Goal: Information Seeking & Learning: Compare options

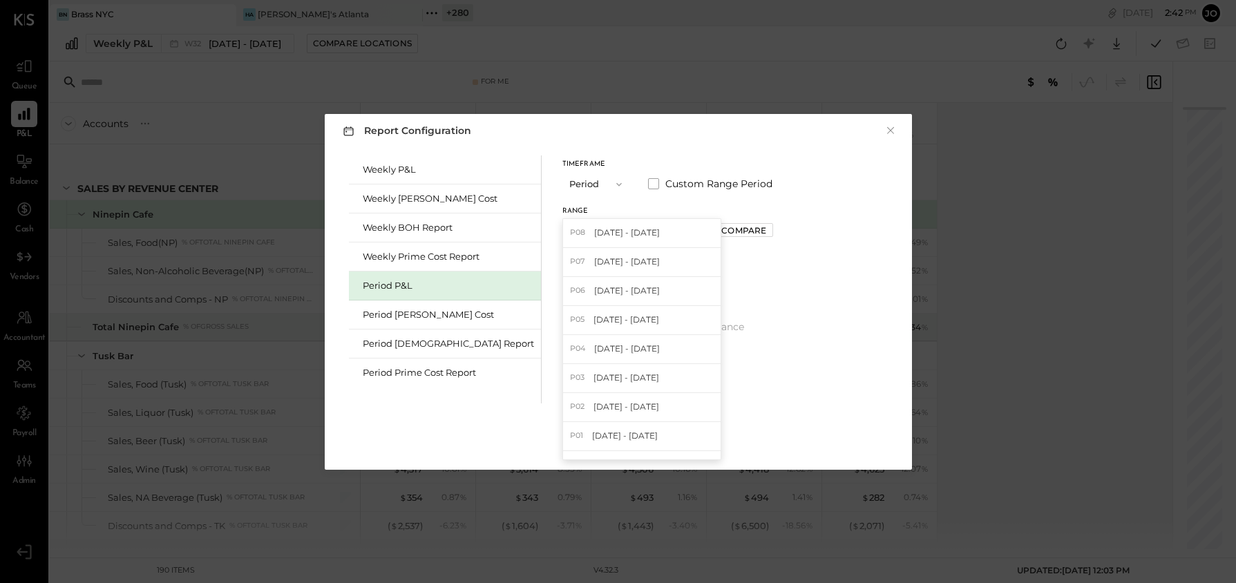
click at [169, 54] on div "Weekly P&L W32 [DATE] - [DATE] Compare Locations Google Sheets Excel" at bounding box center [643, 43] width 1186 height 35
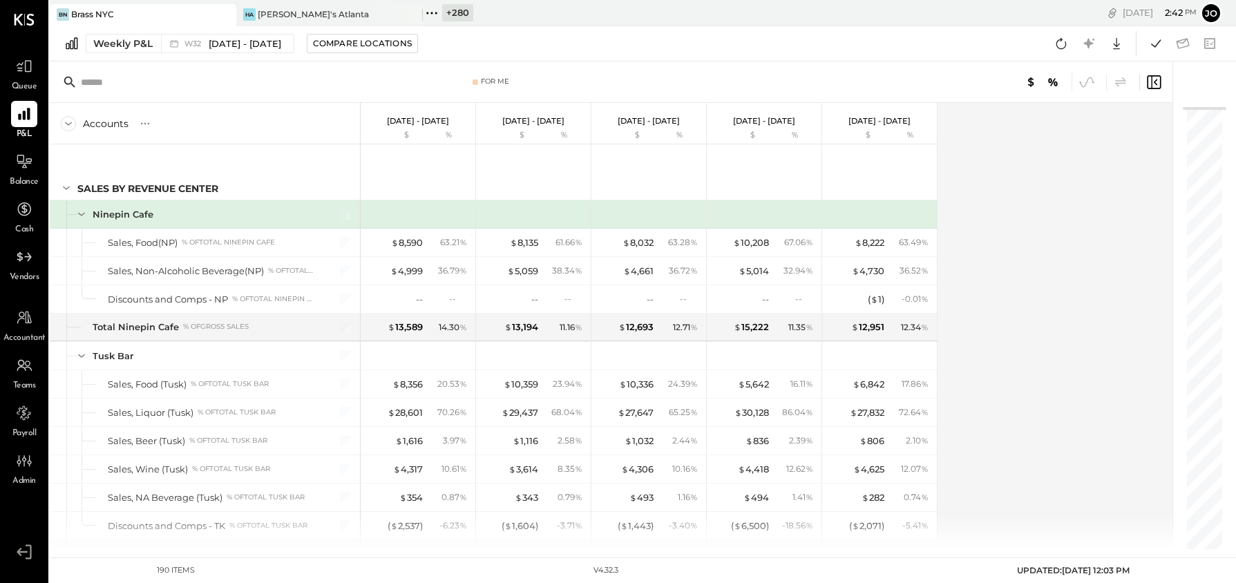
click at [439, 12] on icon at bounding box center [432, 13] width 18 height 18
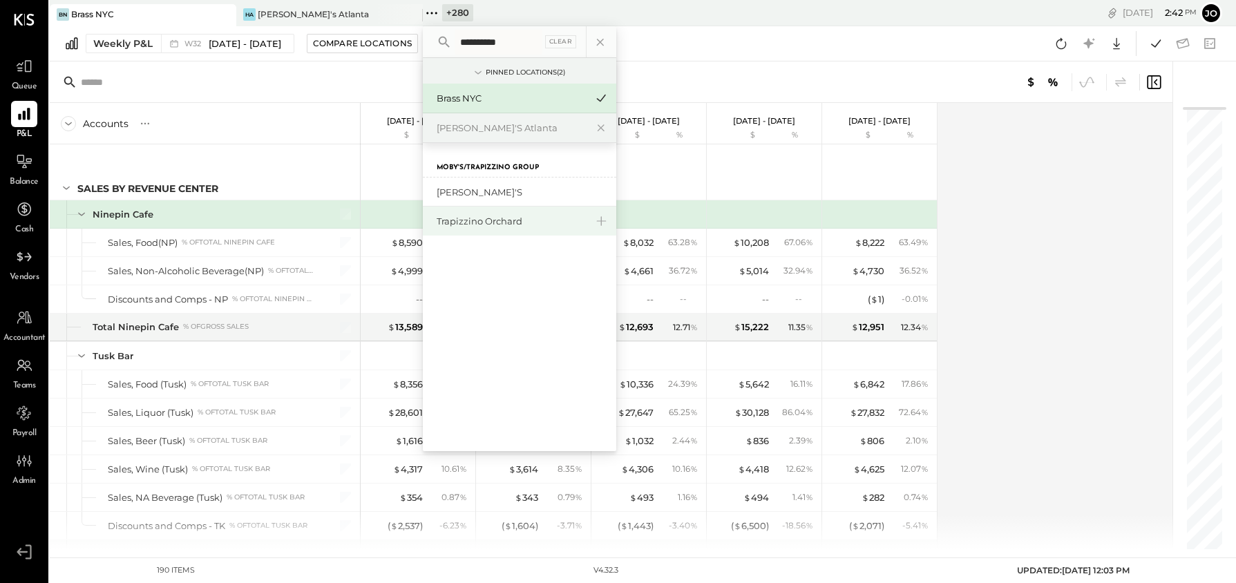
type input "**********"
click at [481, 229] on div "Trapizzino Orchard" at bounding box center [519, 221] width 193 height 29
click at [481, 222] on div "Trapizzino Orchard" at bounding box center [511, 221] width 149 height 13
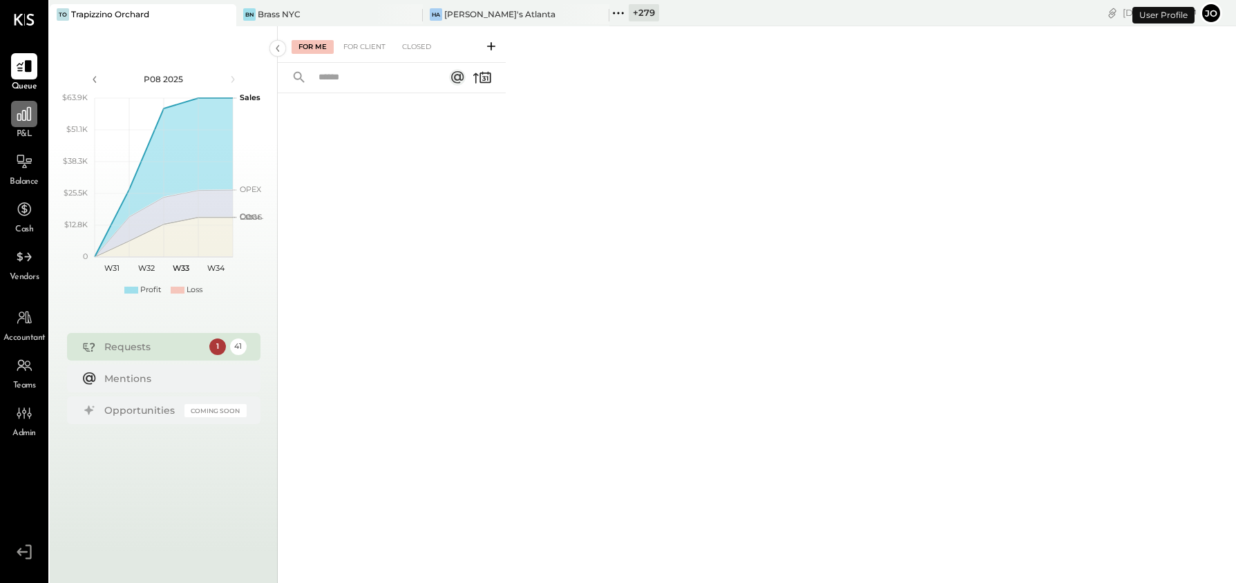
click at [25, 115] on icon at bounding box center [24, 114] width 14 height 14
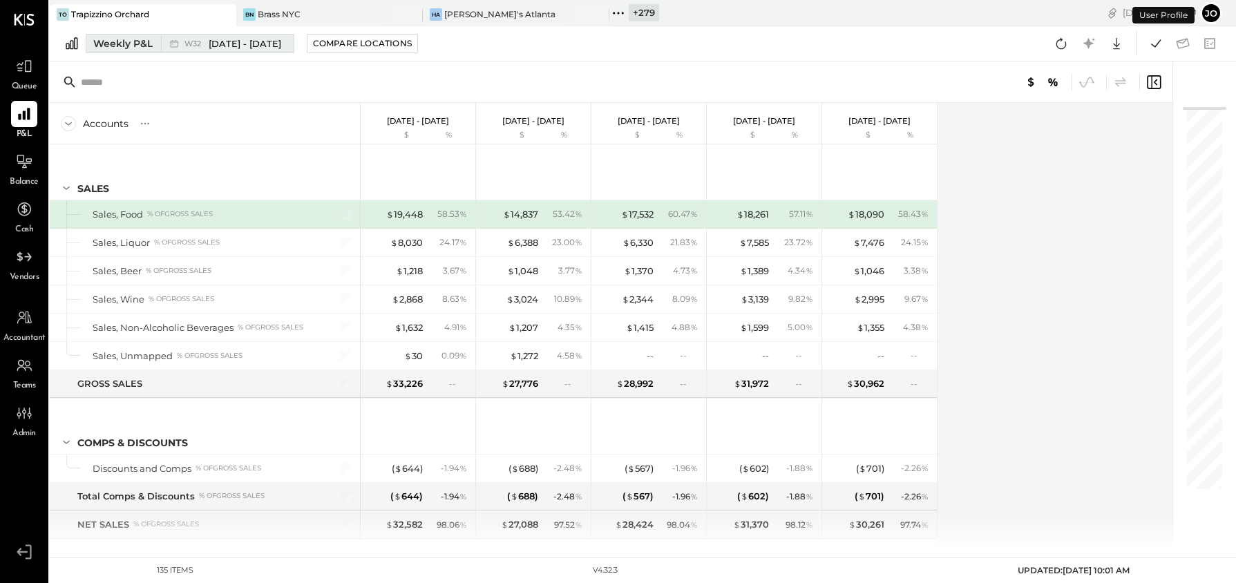
click at [220, 45] on span "[DATE] - [DATE]" at bounding box center [245, 43] width 73 height 13
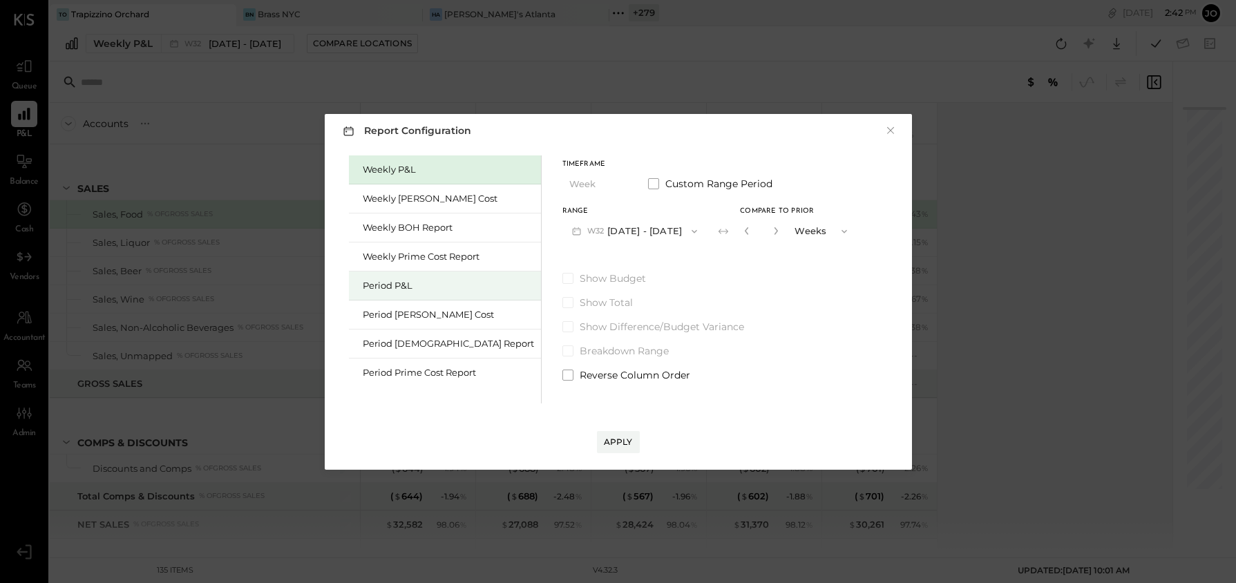
click at [433, 292] on div "Period P&L" at bounding box center [445, 285] width 192 height 29
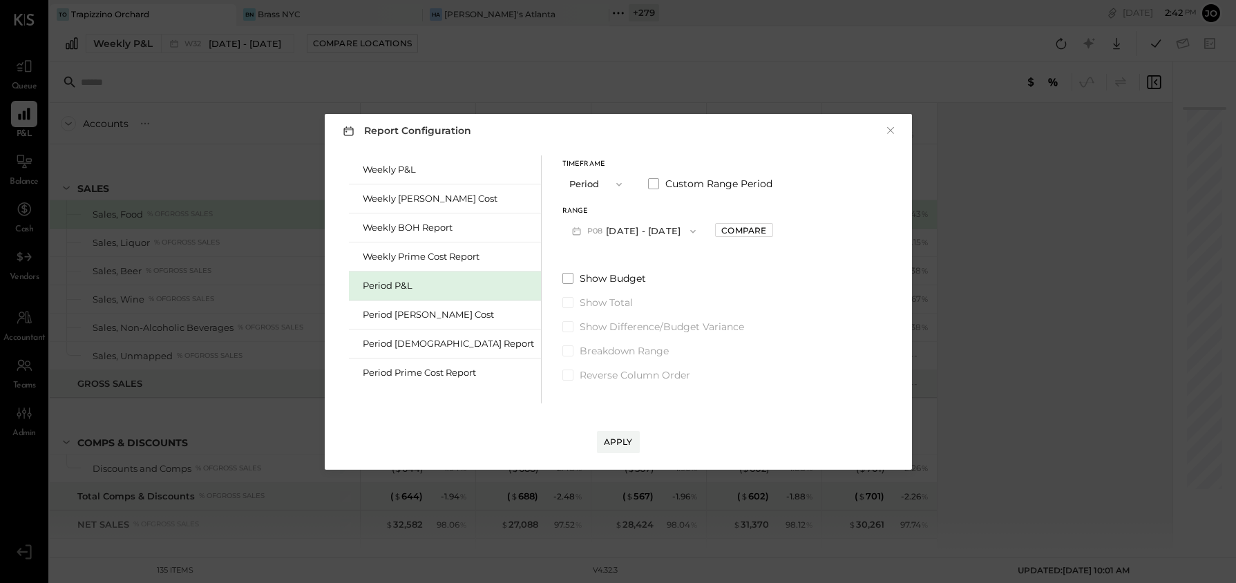
click at [609, 236] on button "P08 [DATE] - [DATE]" at bounding box center [634, 231] width 144 height 26
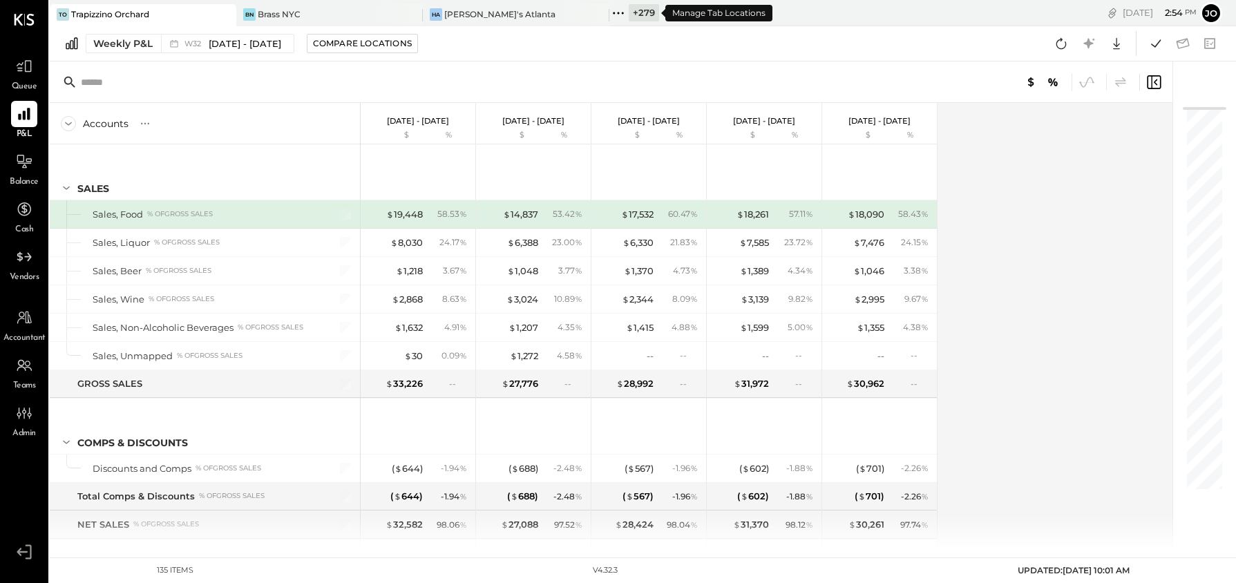
click at [617, 15] on icon at bounding box center [618, 13] width 18 height 18
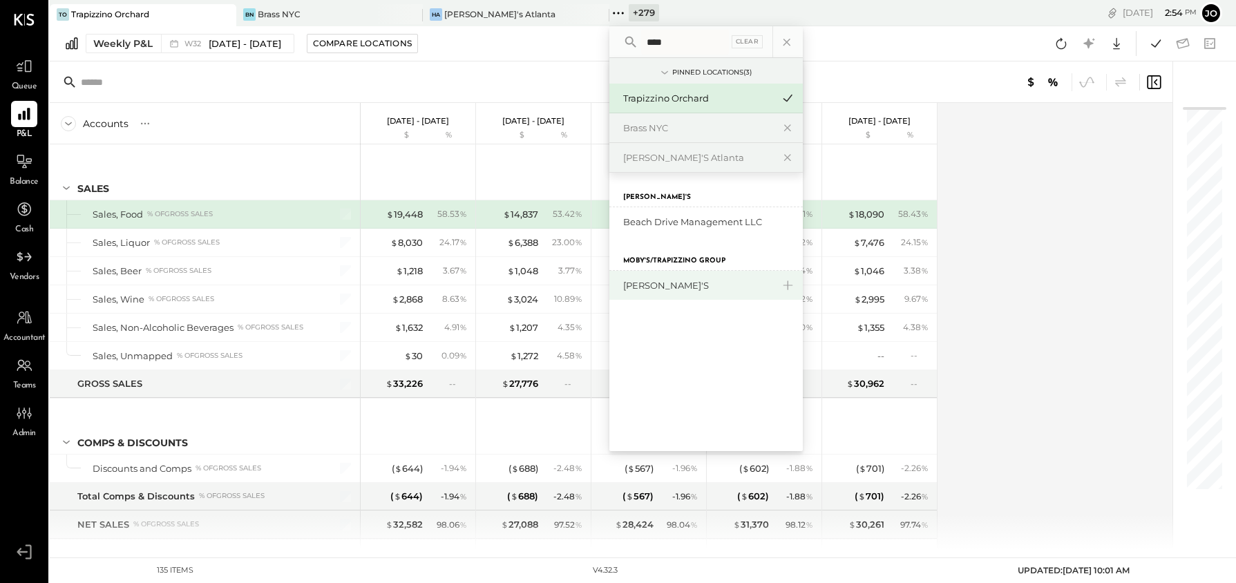
type input "****"
click at [660, 284] on div "[PERSON_NAME]'s" at bounding box center [697, 285] width 149 height 13
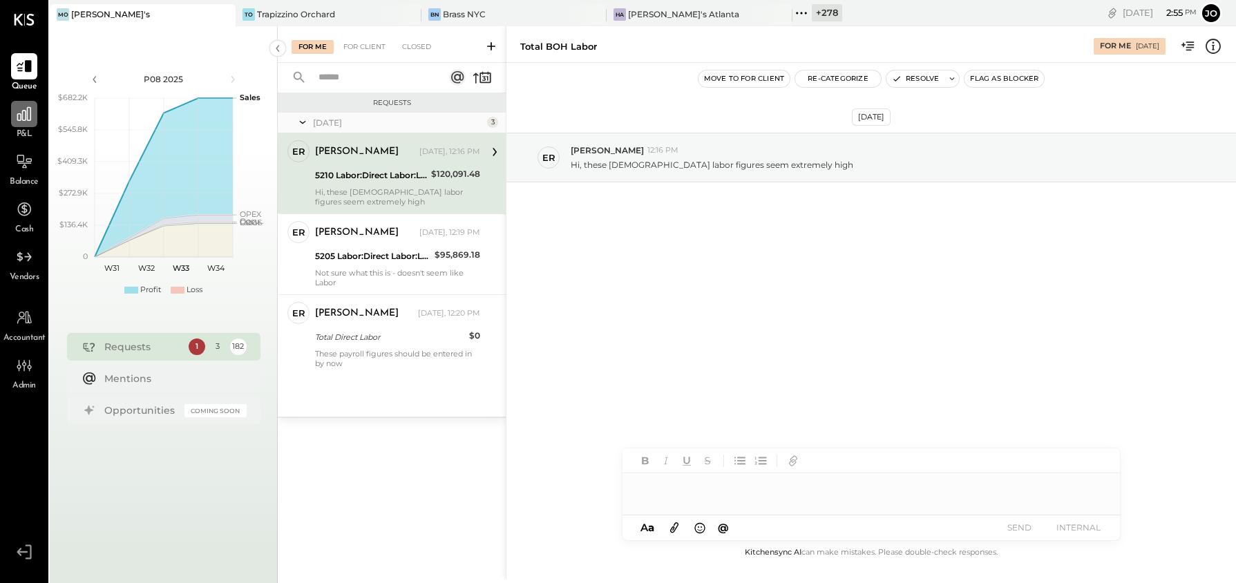
click at [26, 124] on div at bounding box center [24, 114] width 26 height 26
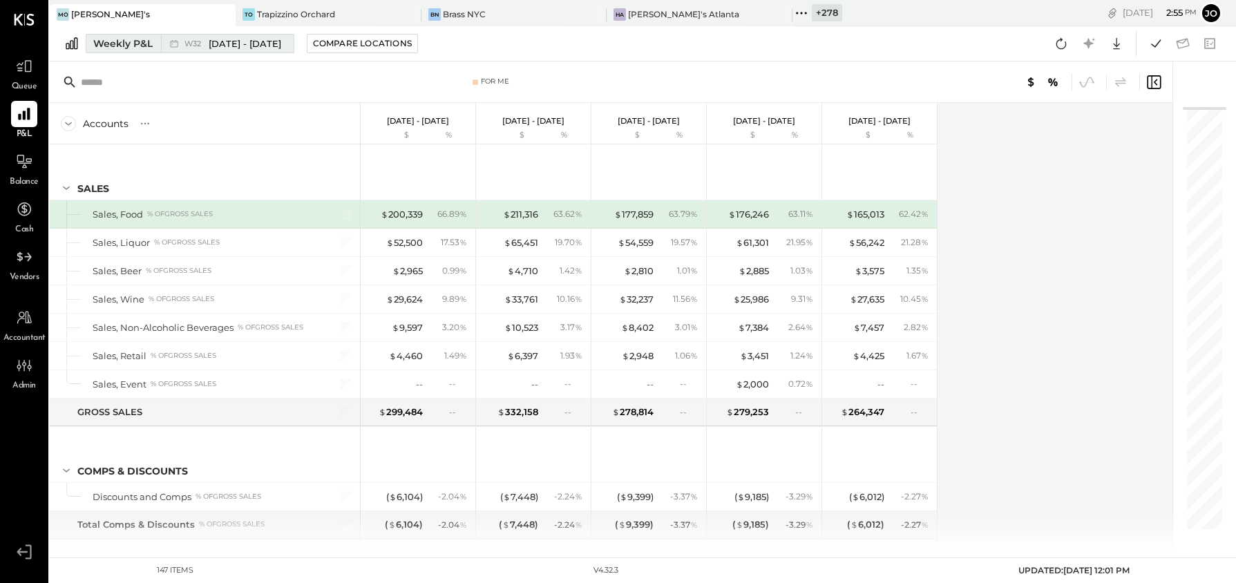
click at [194, 50] on div "W32 [DATE] - [DATE]" at bounding box center [224, 44] width 126 height 18
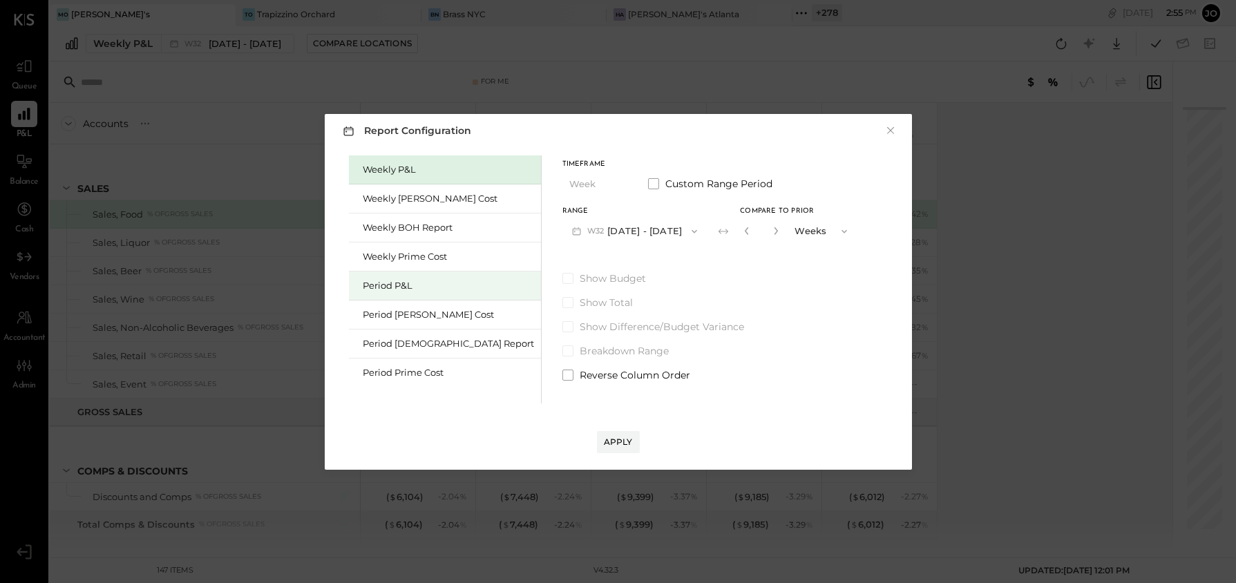
click at [427, 292] on div "Period P&L" at bounding box center [445, 285] width 192 height 29
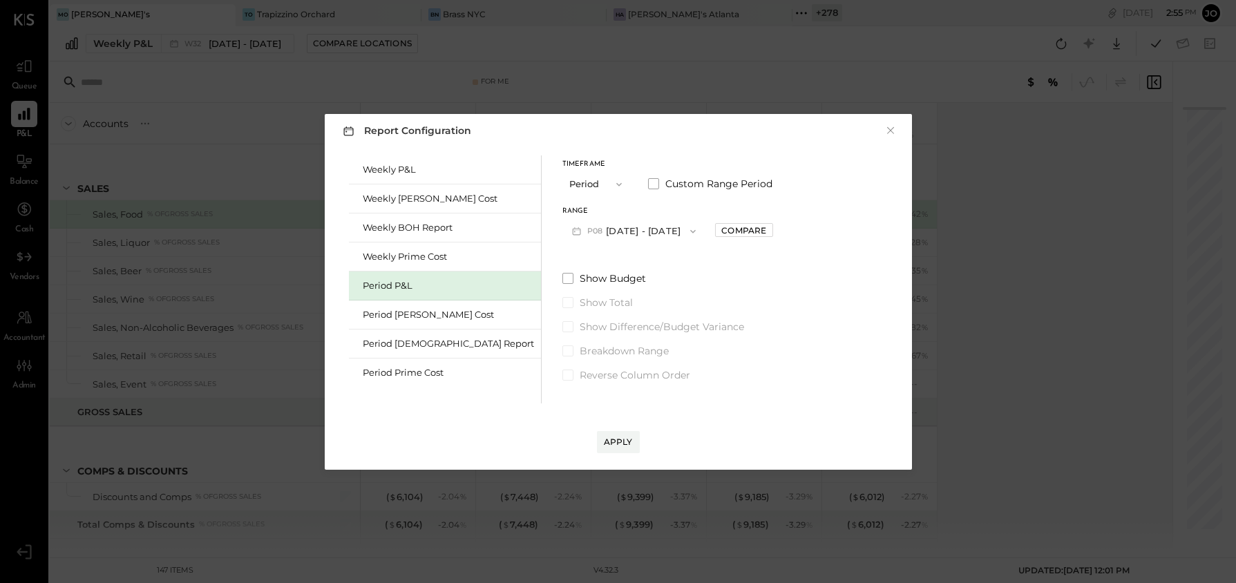
click at [591, 218] on div "P08 [DATE] - [DATE]" at bounding box center [634, 231] width 144 height 26
click at [589, 229] on button "P08 [DATE] - [DATE]" at bounding box center [634, 231] width 144 height 26
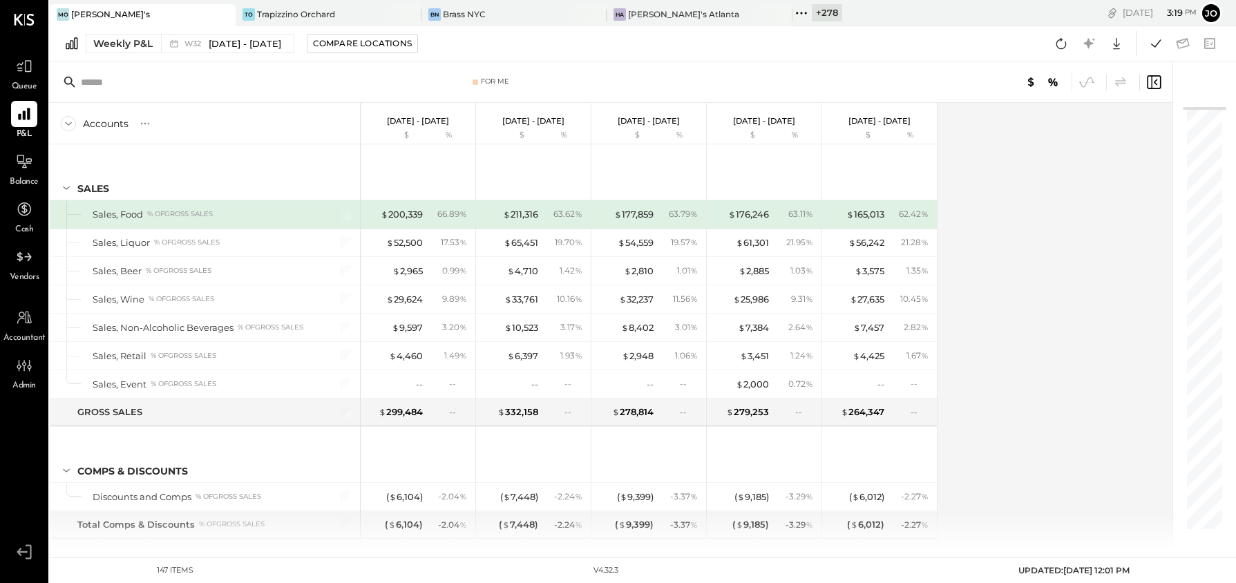
click at [215, 12] on icon at bounding box center [223, 14] width 17 height 17
click at [213, 12] on div at bounding box center [212, 14] width 48 height 20
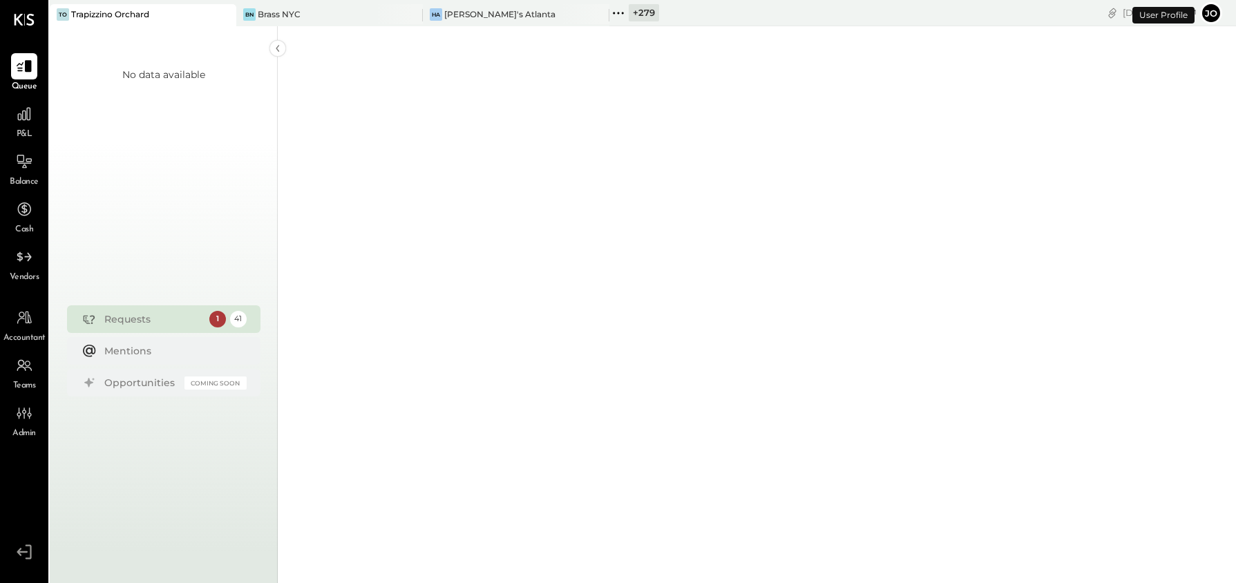
click at [242, 19] on div "BN Brass NYC" at bounding box center [319, 14] width 166 height 12
click at [234, 16] on div at bounding box center [212, 14] width 48 height 20
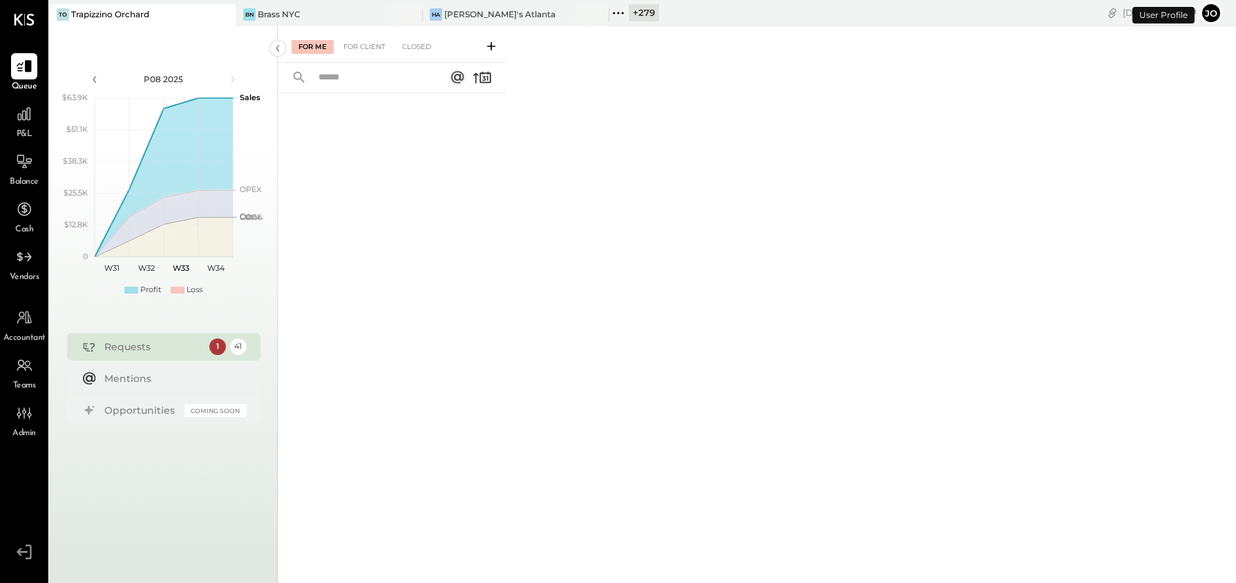
click at [226, 13] on icon at bounding box center [224, 14] width 17 height 17
click at [67, 14] on icon at bounding box center [59, 13] width 18 height 18
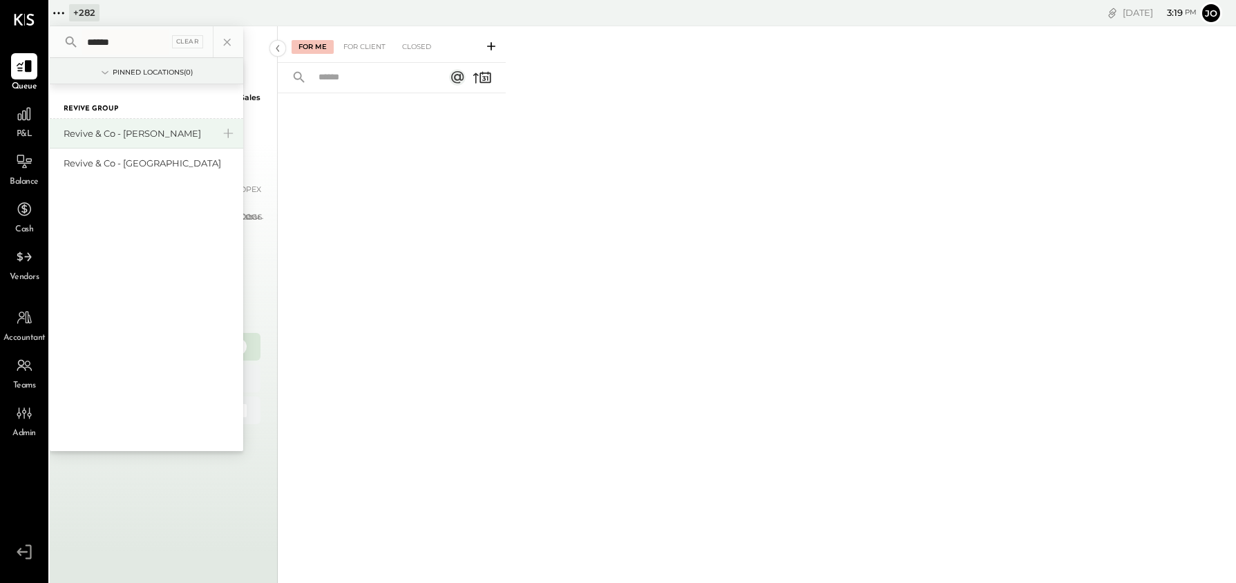
type input "******"
click at [123, 124] on div "Revive & Co - [PERSON_NAME]" at bounding box center [146, 134] width 193 height 30
click at [121, 137] on div "Revive & Co - [PERSON_NAME]" at bounding box center [138, 133] width 149 height 13
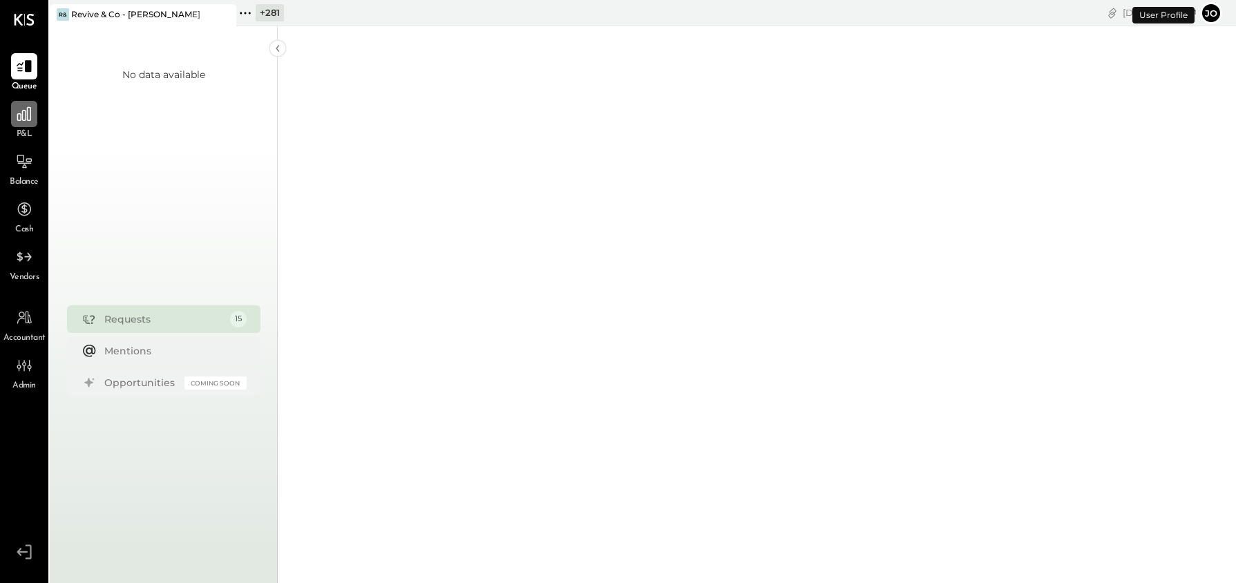
click at [17, 124] on div at bounding box center [24, 114] width 26 height 26
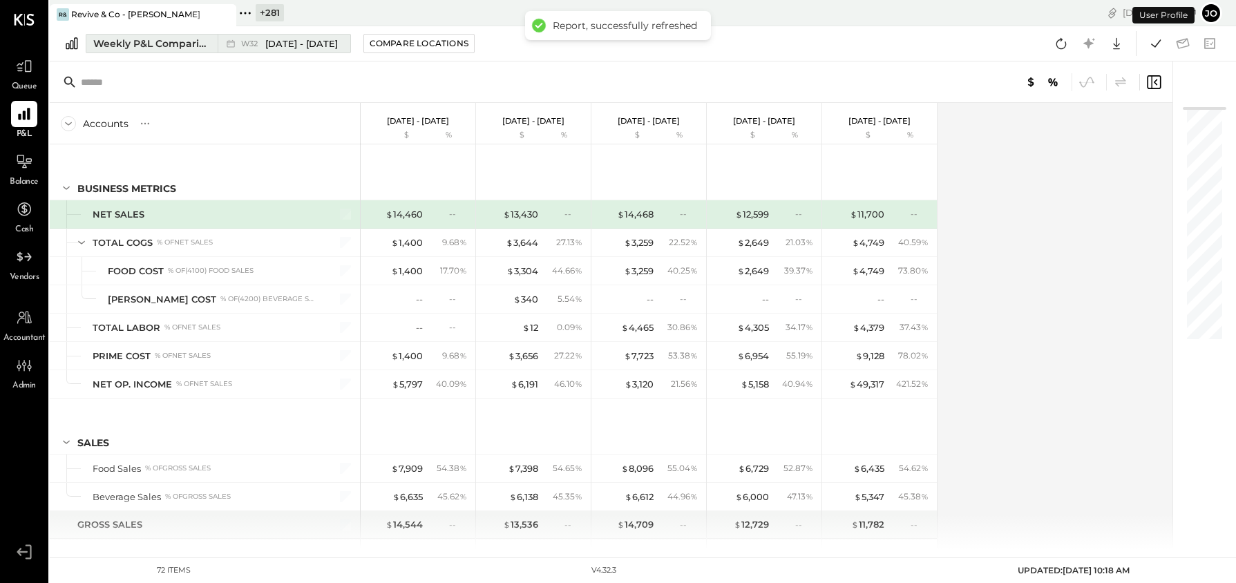
click at [190, 40] on div "Weekly P&L Comparison" at bounding box center [151, 44] width 116 height 14
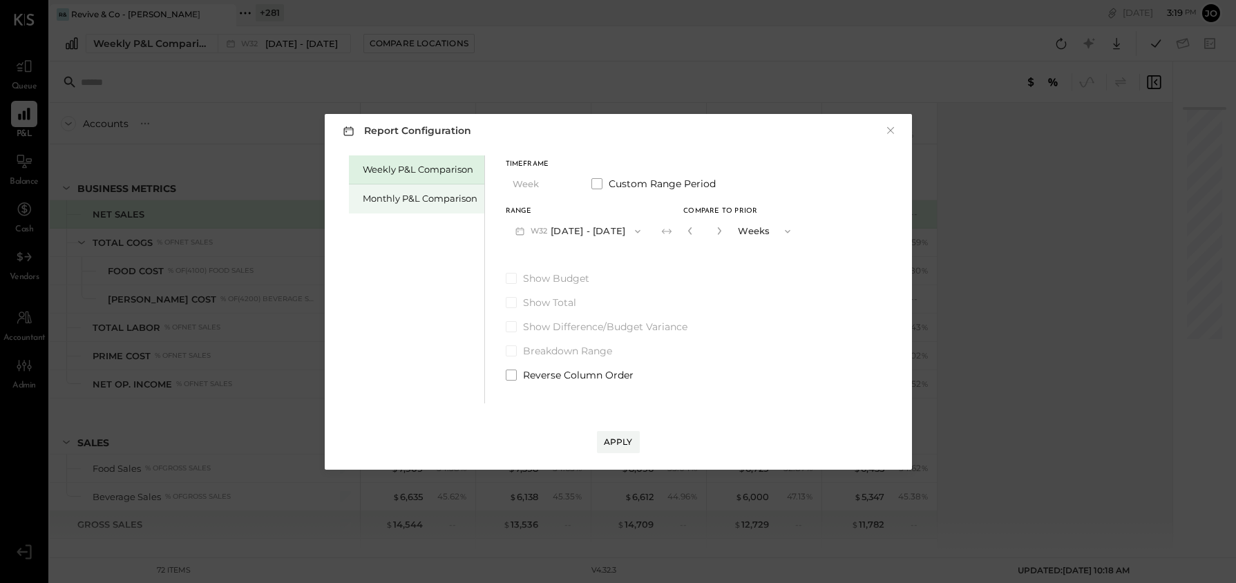
click at [367, 202] on div "Monthly P&L Comparison" at bounding box center [420, 198] width 115 height 13
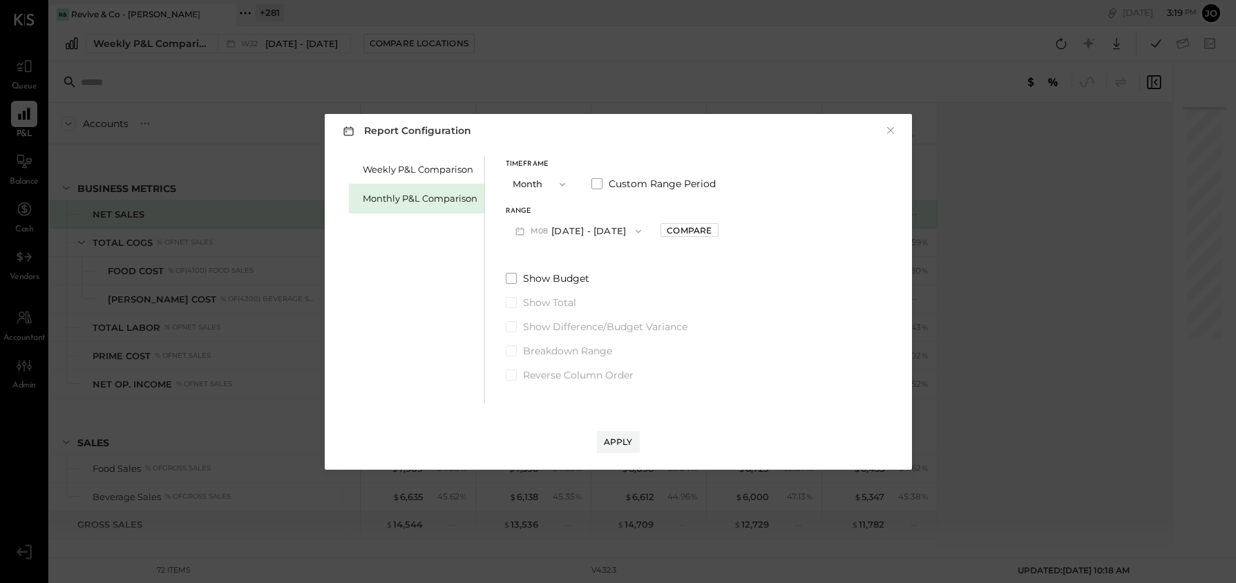
click at [573, 229] on button "M08 [DATE] - [DATE]" at bounding box center [579, 231] width 146 height 26
click at [599, 296] on div "M06 [DATE] - [DATE]" at bounding box center [585, 291] width 158 height 29
click at [574, 218] on button "M06 [DATE] - [DATE]" at bounding box center [579, 231] width 146 height 26
click at [713, 261] on div "Timeframe Month Custom Range Period Range M06 [DATE] - [DATE] M08 [DATE] - [DAT…" at bounding box center [612, 268] width 213 height 227
click at [587, 235] on button "M06 [DATE] - [DATE]" at bounding box center [579, 231] width 146 height 26
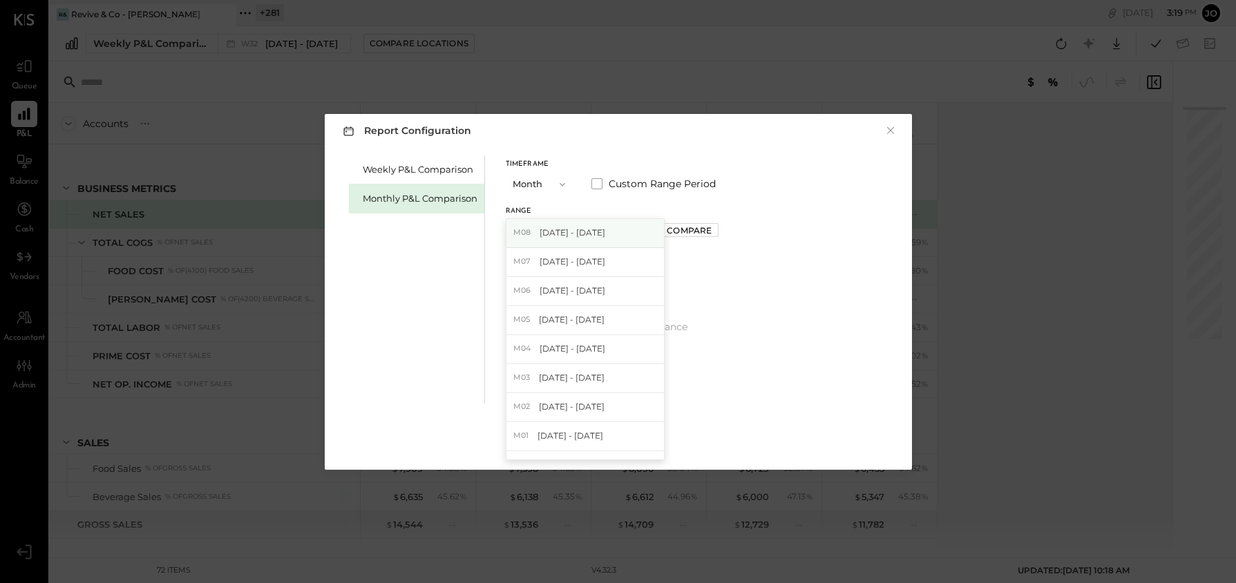
click at [591, 247] on div "M08 [DATE] - [DATE] M07 [DATE] - [DATE] M06 [DATE] - [DATE] M05 [DATE] - [DATE]…" at bounding box center [585, 339] width 159 height 242
click at [594, 269] on div "M07 [DATE] - [DATE]" at bounding box center [585, 262] width 158 height 29
click at [677, 228] on div "Compare" at bounding box center [689, 231] width 45 height 12
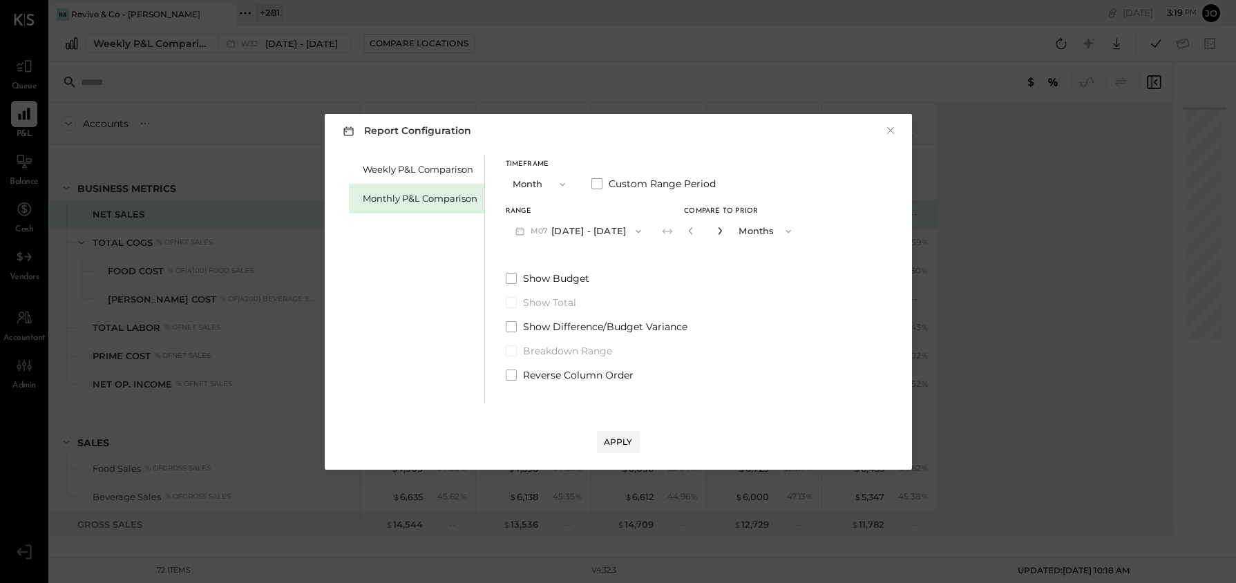
click at [716, 233] on icon "button" at bounding box center [720, 231] width 8 height 8
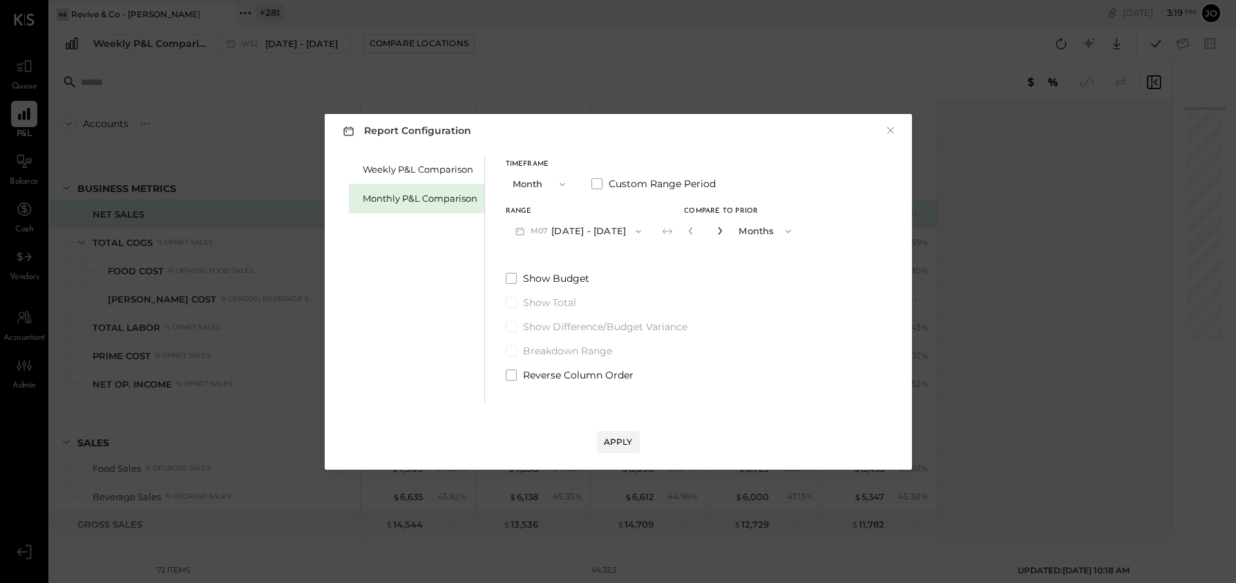
click at [716, 233] on icon "button" at bounding box center [720, 231] width 8 height 8
click at [687, 232] on icon "button" at bounding box center [691, 231] width 8 height 8
type input "*"
click at [622, 439] on div "Apply" at bounding box center [618, 442] width 29 height 12
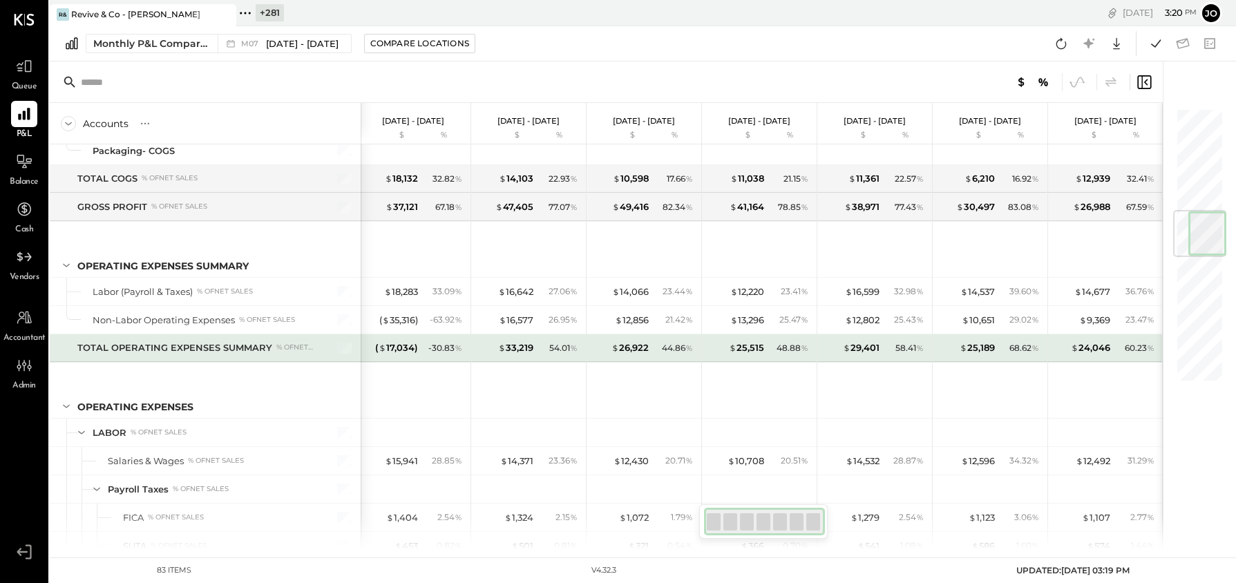
scroll to position [881, 0]
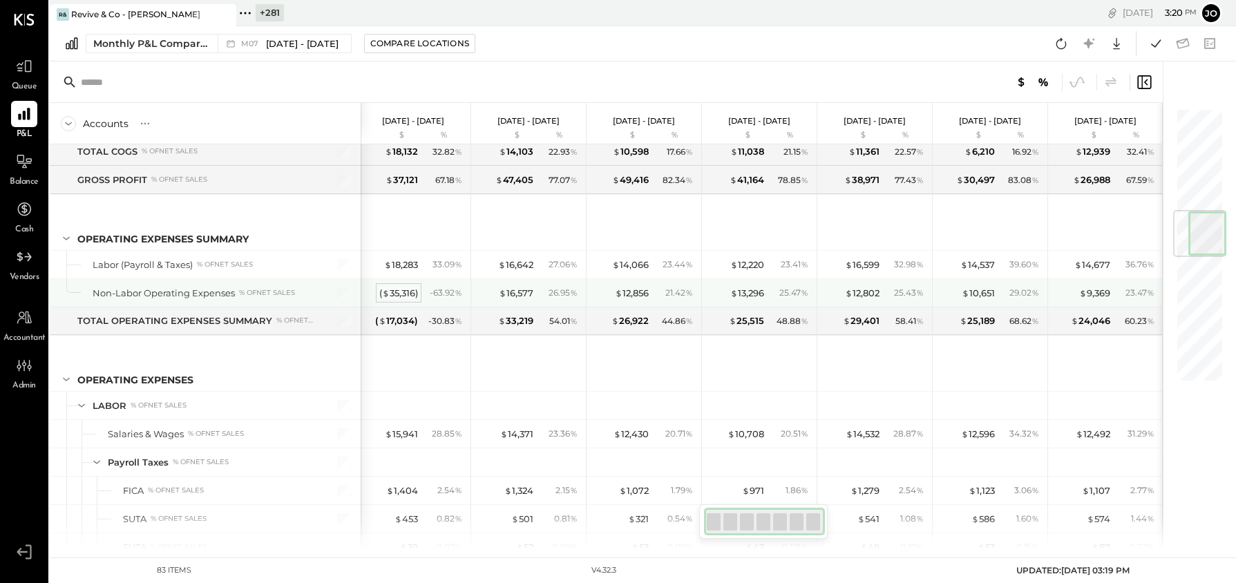
click at [403, 295] on div "( $ 35,316 )" at bounding box center [398, 293] width 39 height 13
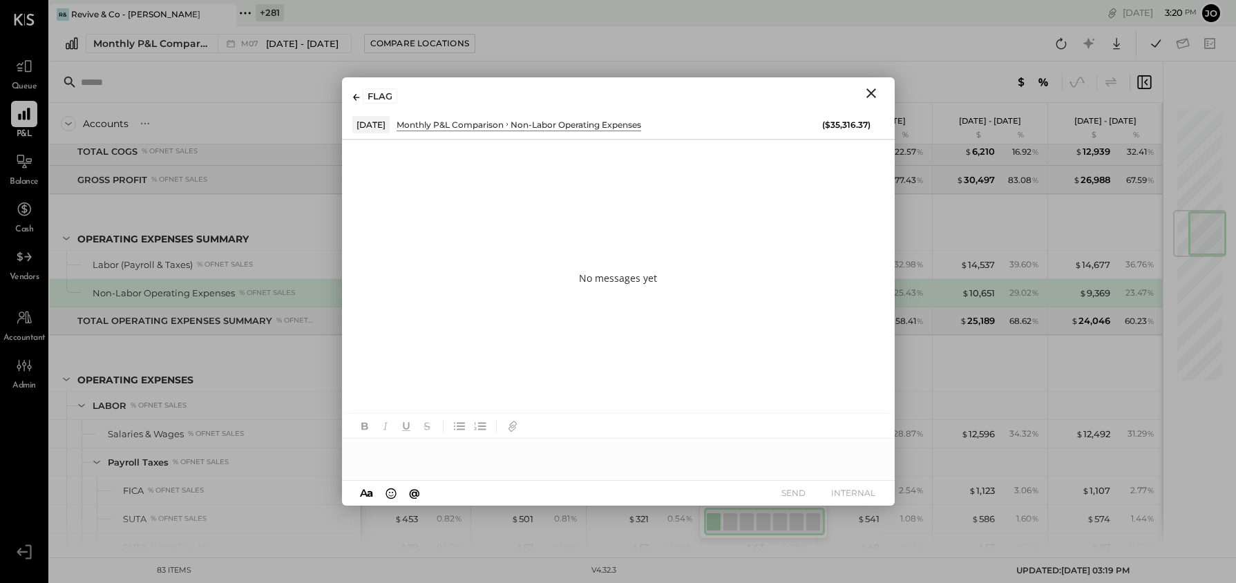
click at [874, 90] on icon "Close" at bounding box center [871, 93] width 10 height 10
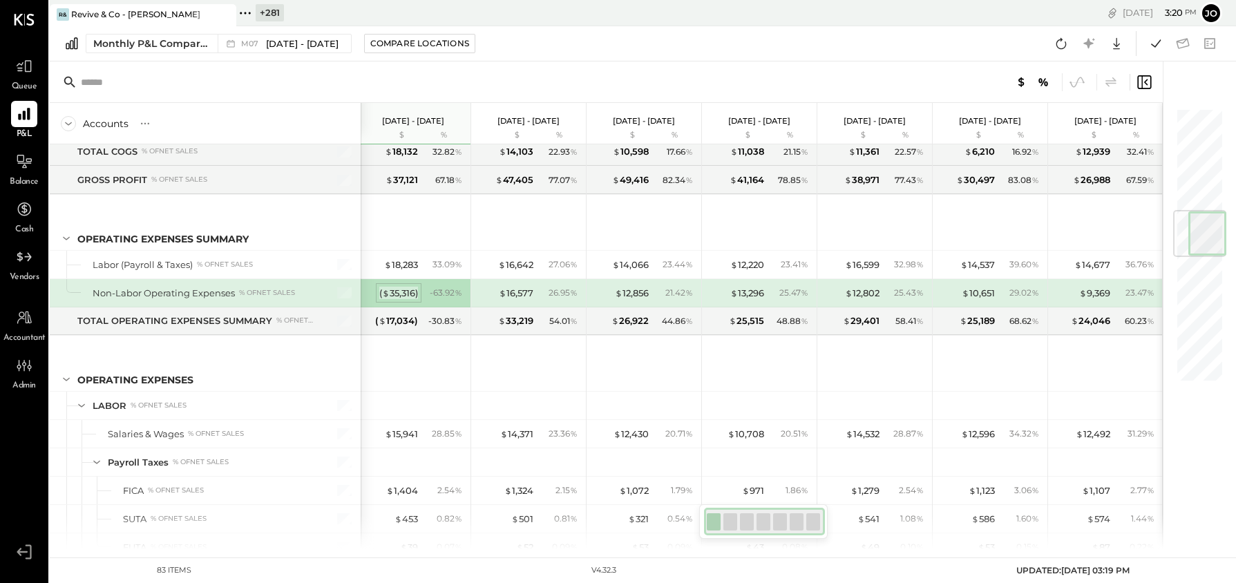
click at [396, 298] on div "( $ 35,316 )" at bounding box center [398, 293] width 39 height 13
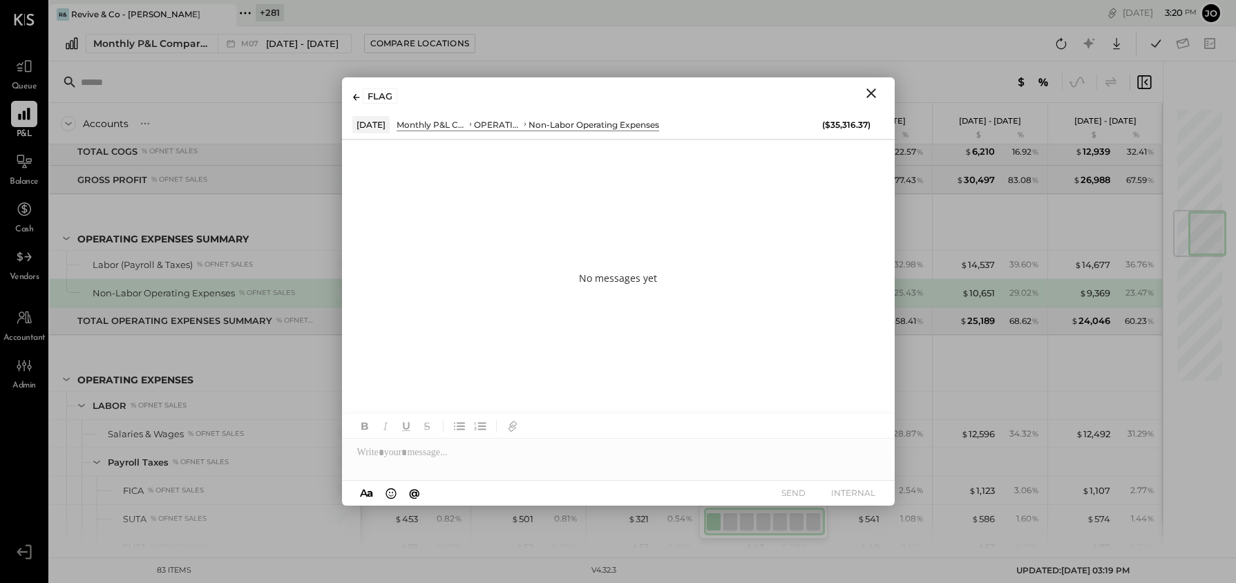
click at [870, 90] on icon "Close" at bounding box center [871, 93] width 17 height 17
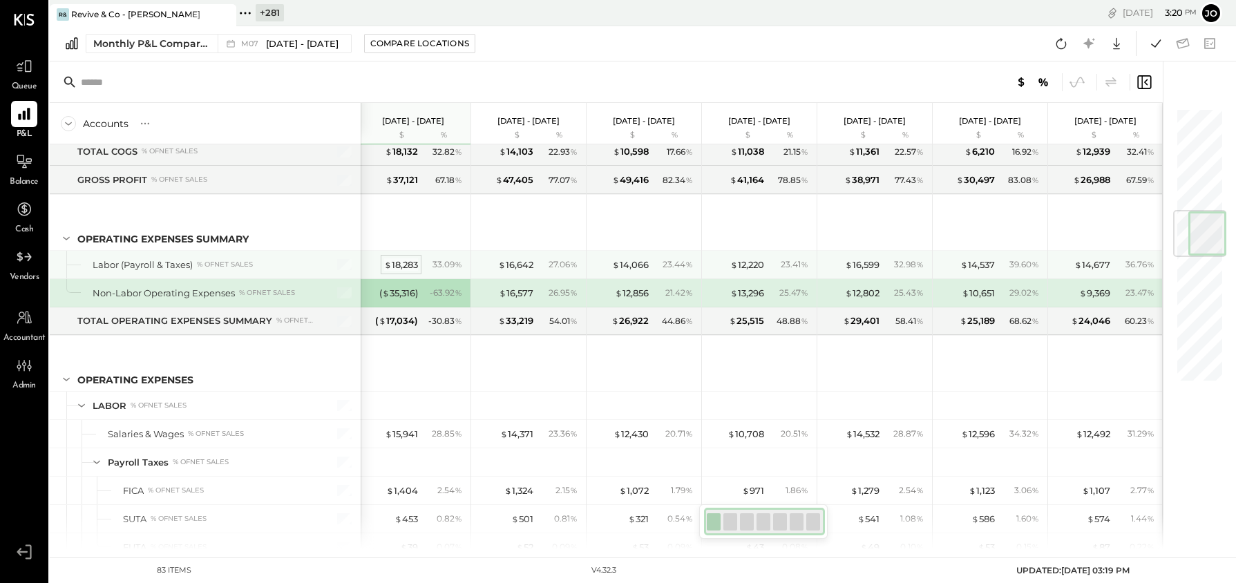
click at [408, 259] on div "$ 18,283" at bounding box center [401, 264] width 34 height 13
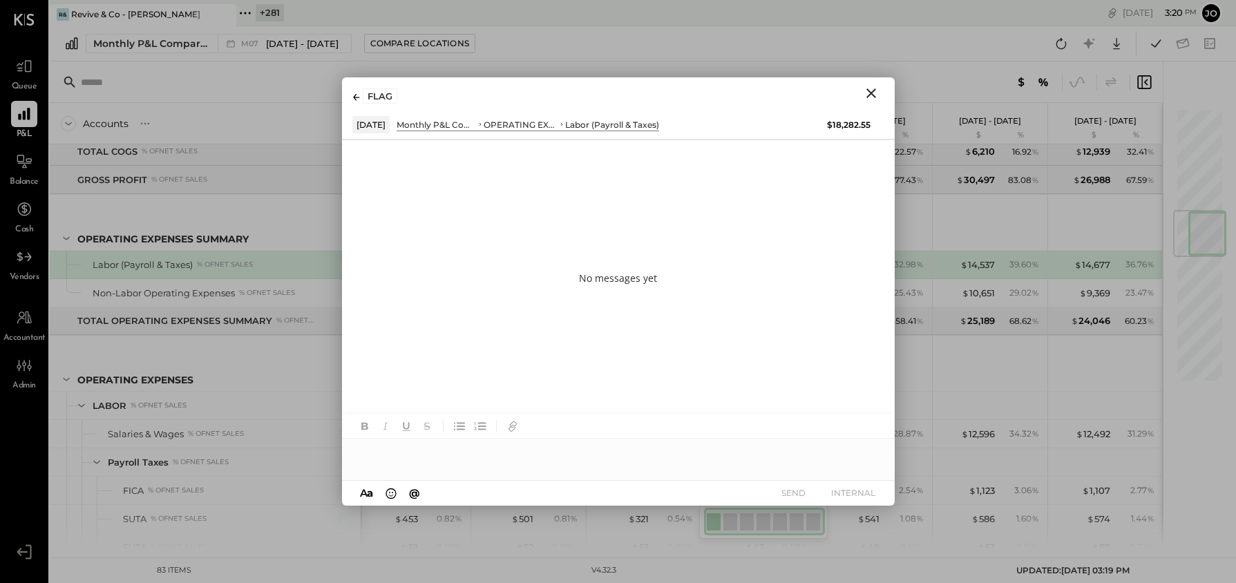
click at [881, 103] on div "FLAG" at bounding box center [618, 93] width 553 height 32
click at [873, 90] on icon "Close" at bounding box center [871, 93] width 10 height 10
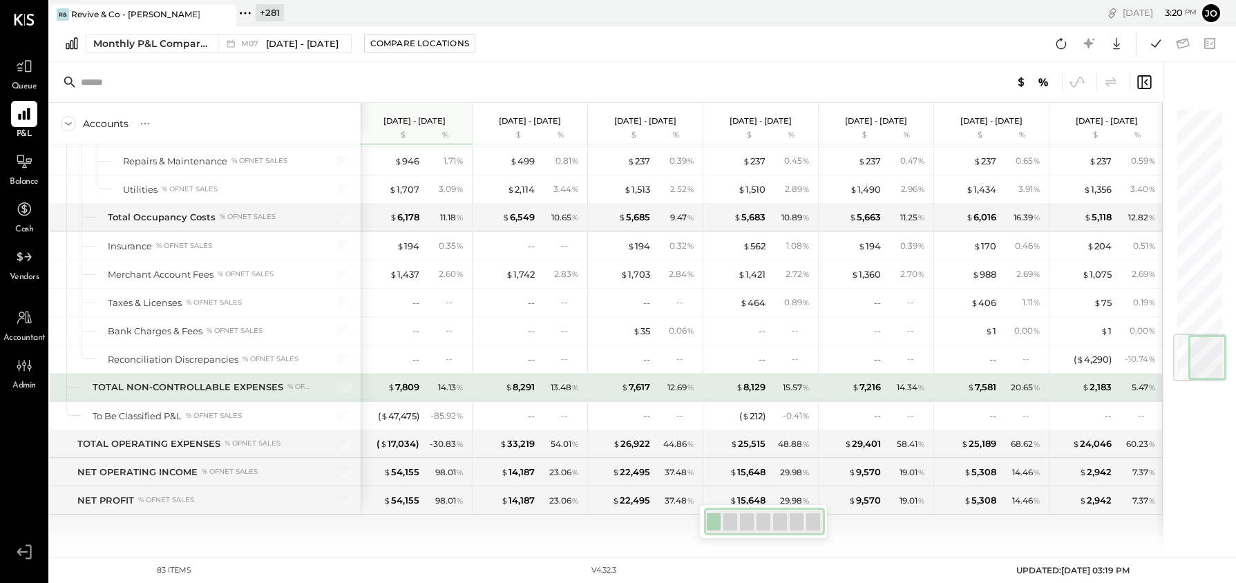
scroll to position [1945, 0]
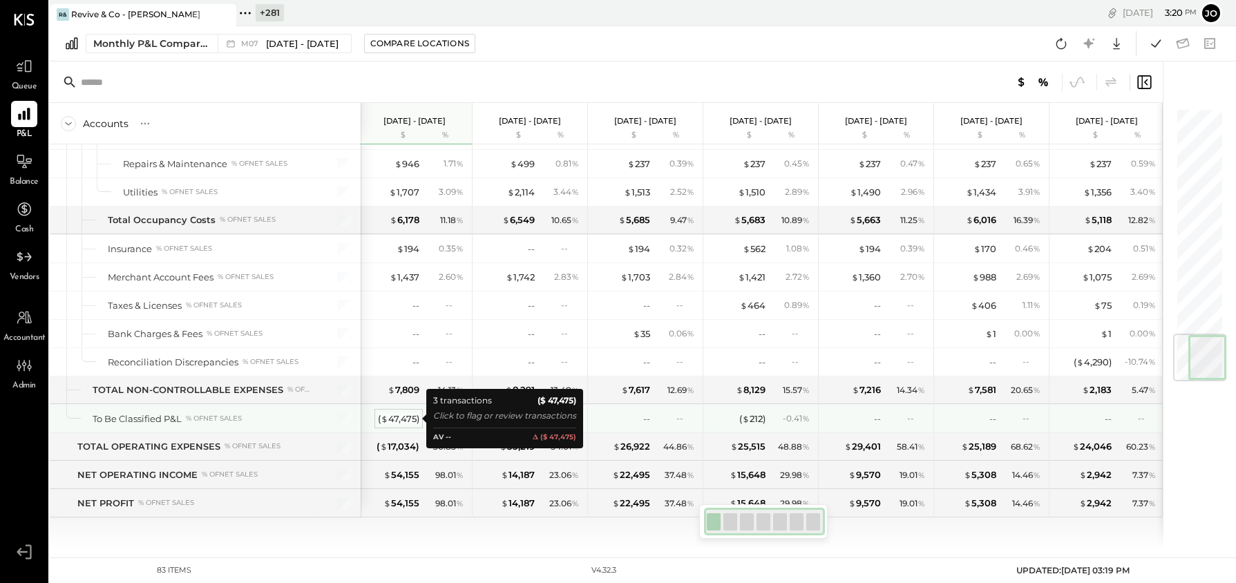
click at [404, 421] on div "( $ 47,475 )" at bounding box center [398, 418] width 41 height 13
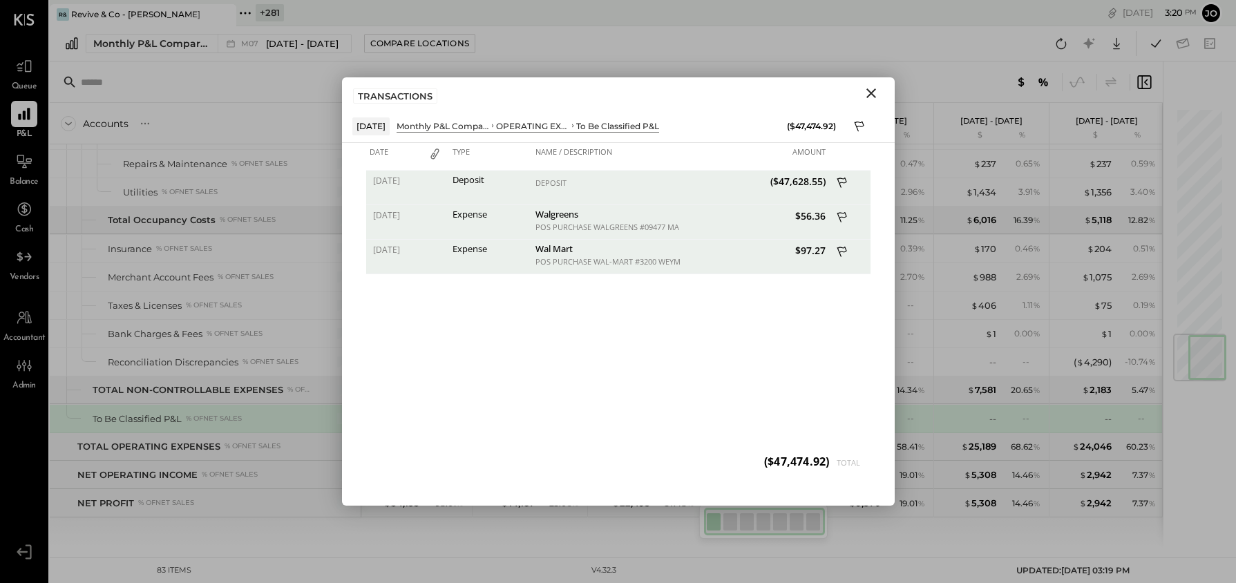
click at [869, 93] on icon "Close" at bounding box center [871, 93] width 17 height 17
